Goal: Navigation & Orientation: Find specific page/section

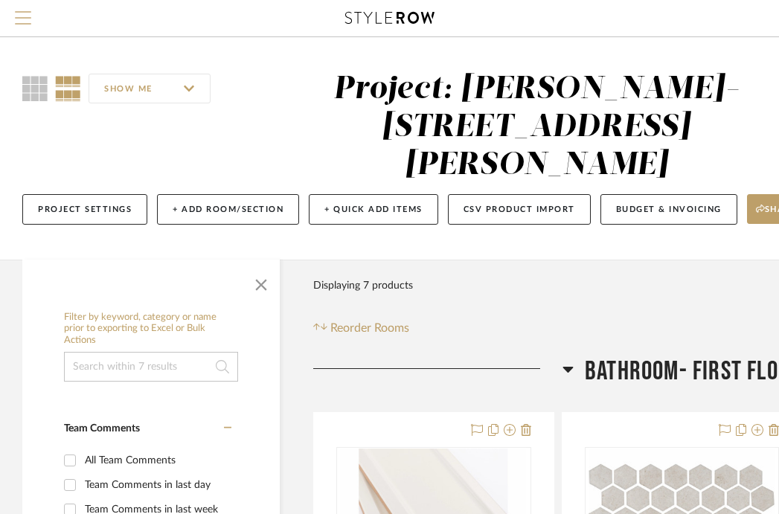
click at [31, 22] on span "Menu" at bounding box center [23, 22] width 16 height 22
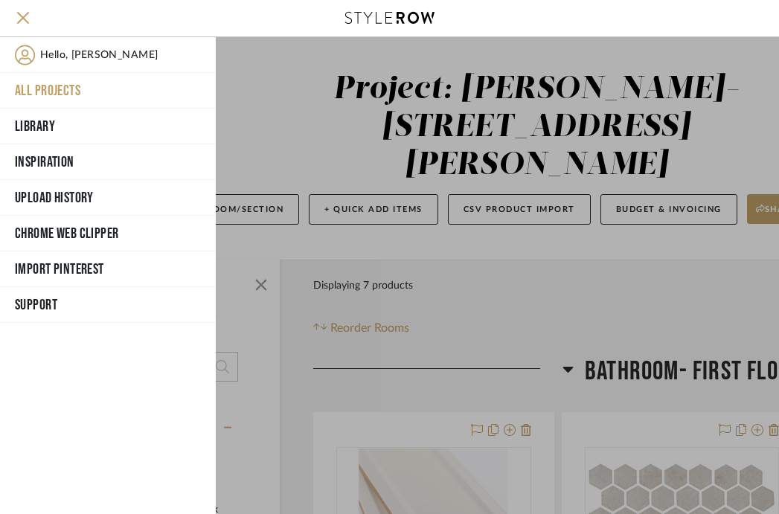
click at [42, 90] on button "All Projects" at bounding box center [108, 91] width 216 height 36
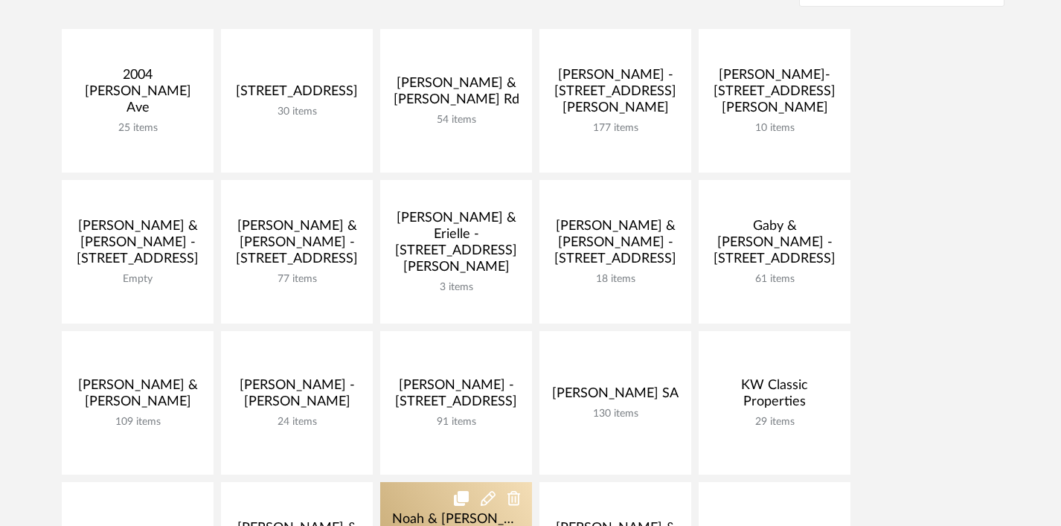
scroll to position [337, 0]
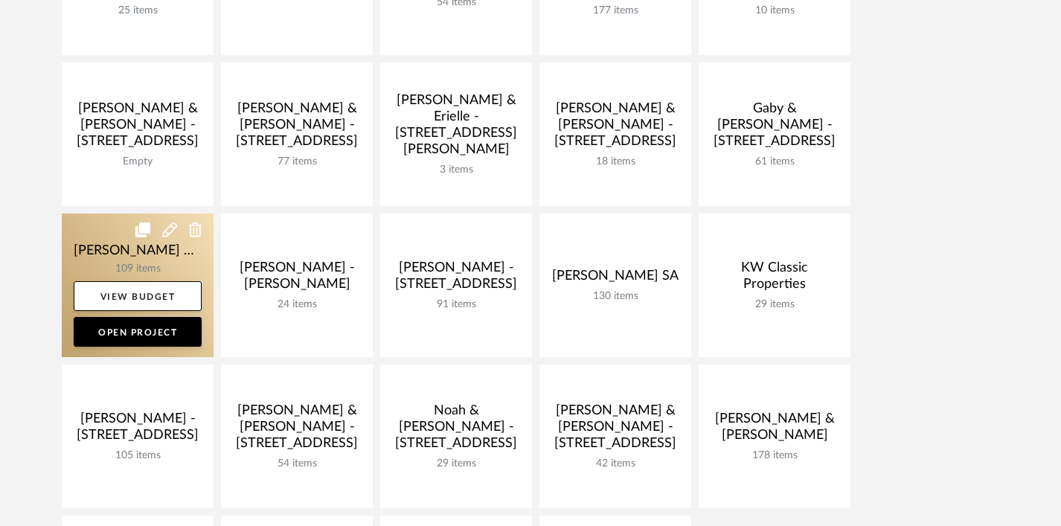
click at [151, 272] on link at bounding box center [138, 286] width 152 height 144
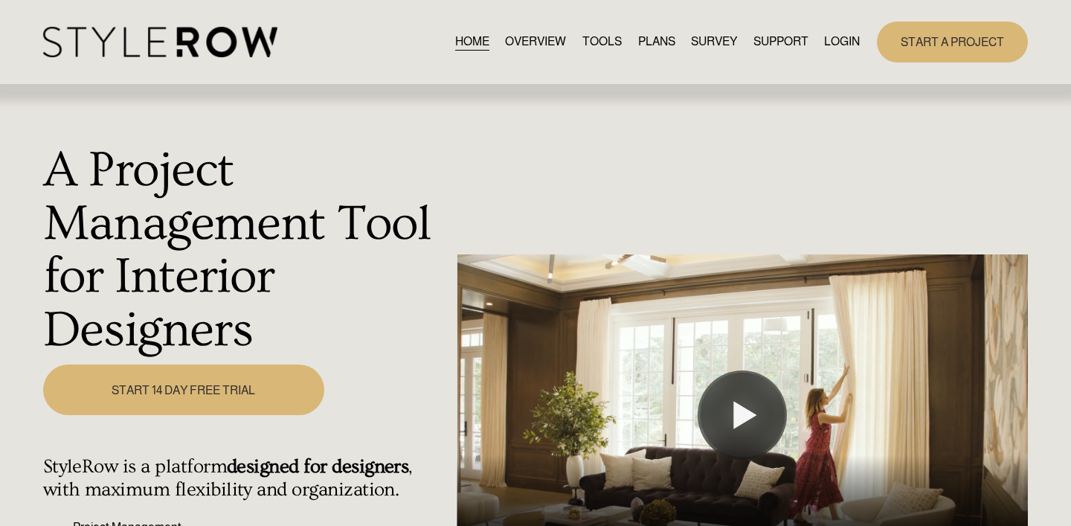
click at [849, 41] on link "LOGIN" at bounding box center [842, 42] width 36 height 20
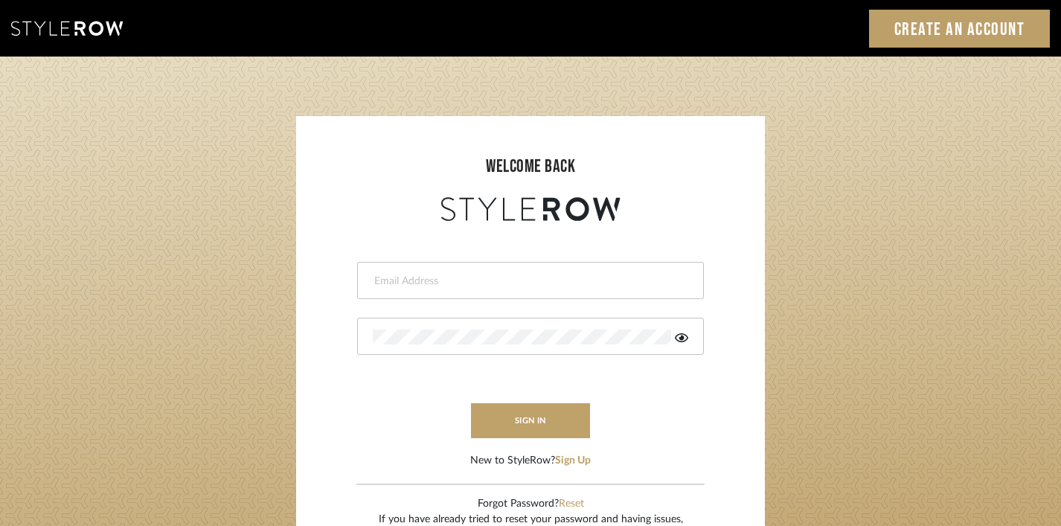
click at [416, 277] on input "email" at bounding box center [529, 281] width 312 height 15
type input "keith@sbhomestagingdesign.com"
click at [512, 421] on button "sign in" at bounding box center [530, 420] width 119 height 35
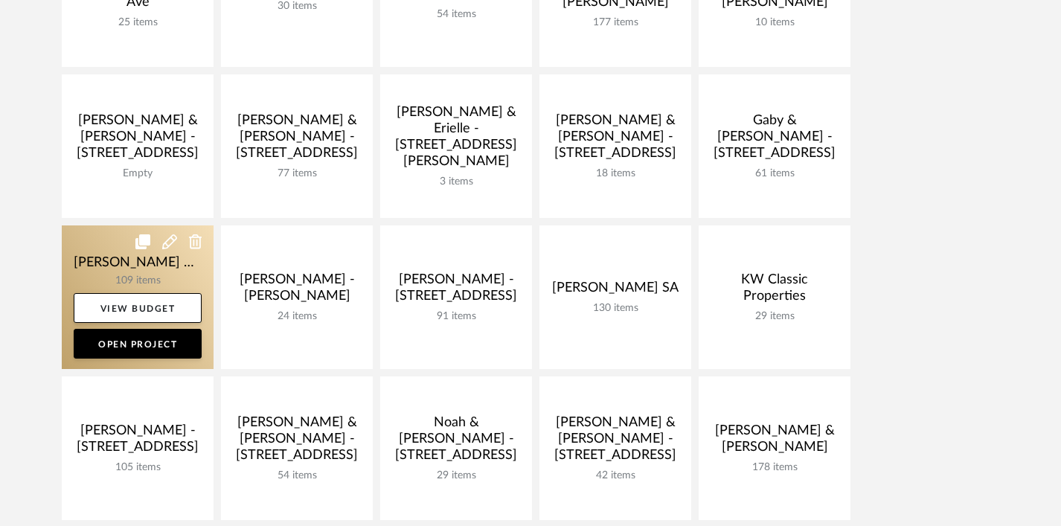
click at [152, 277] on link at bounding box center [138, 297] width 152 height 144
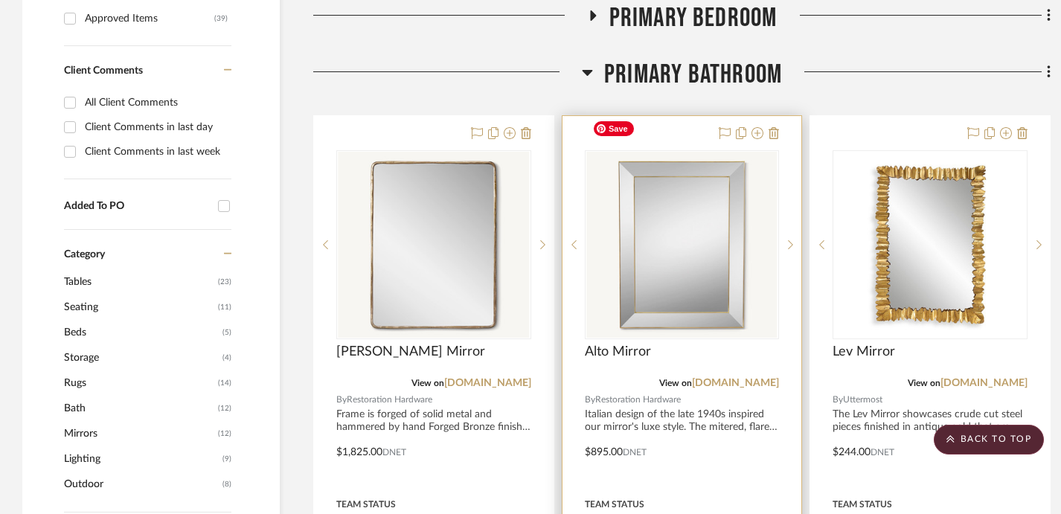
scroll to position [779, 0]
